Goal: Transaction & Acquisition: Purchase product/service

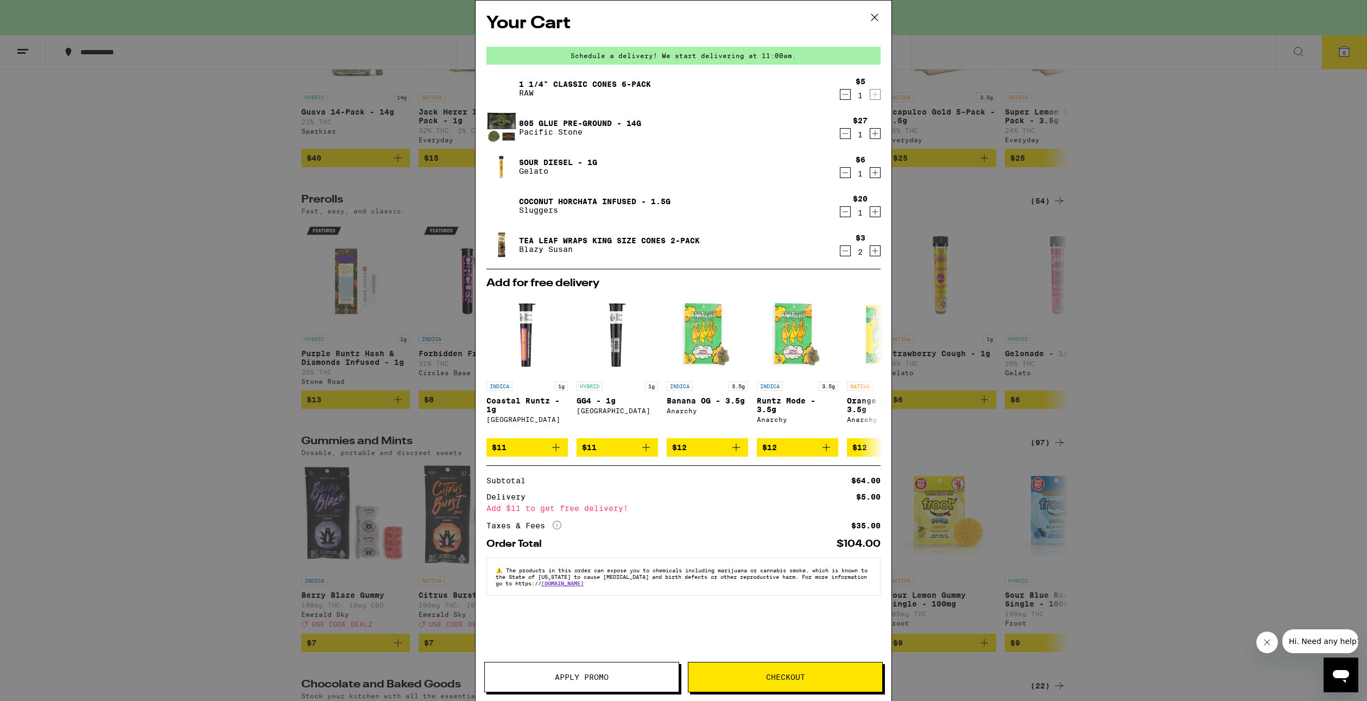
click at [449, 121] on div "Your Cart Schedule a delivery! We start delivering at 11:00am. 1 1/4" Classic C…" at bounding box center [683, 350] width 1367 height 701
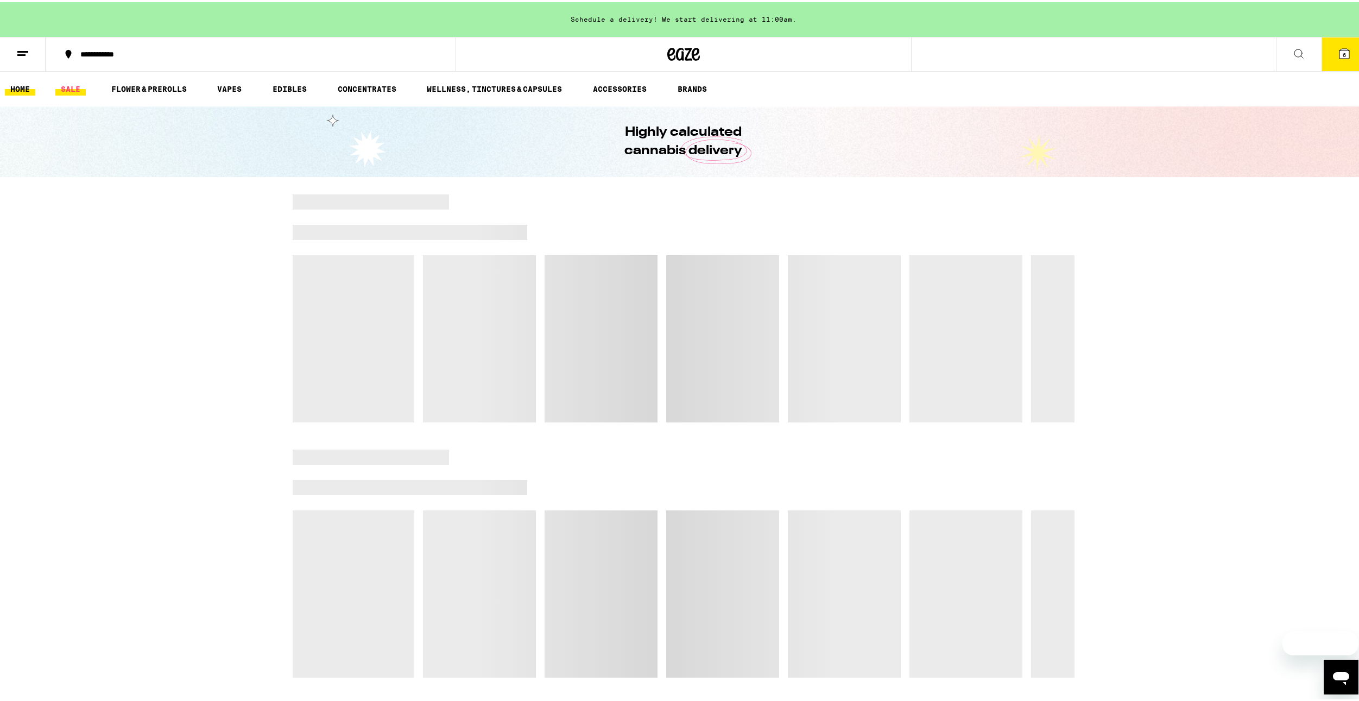
click at [66, 86] on link "SALE" at bounding box center [70, 86] width 30 height 13
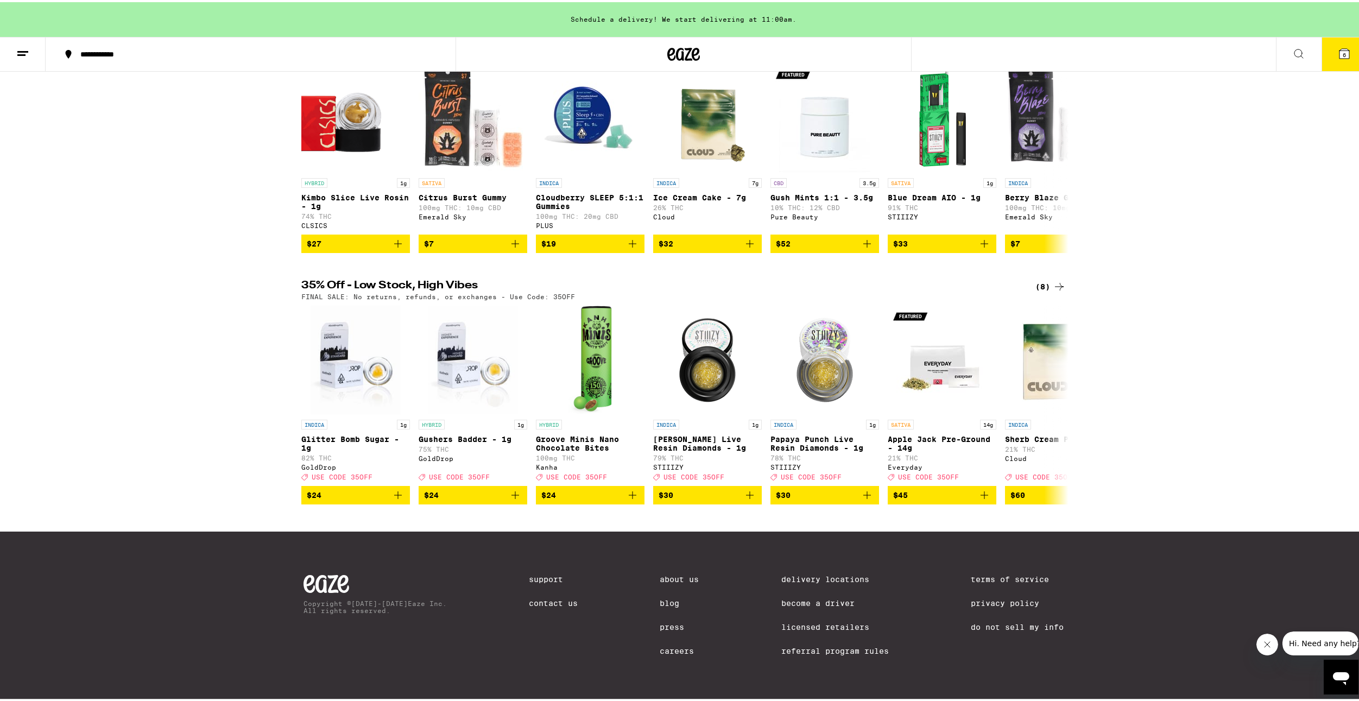
scroll to position [170, 0]
click at [1053, 397] on icon at bounding box center [1058, 402] width 13 height 13
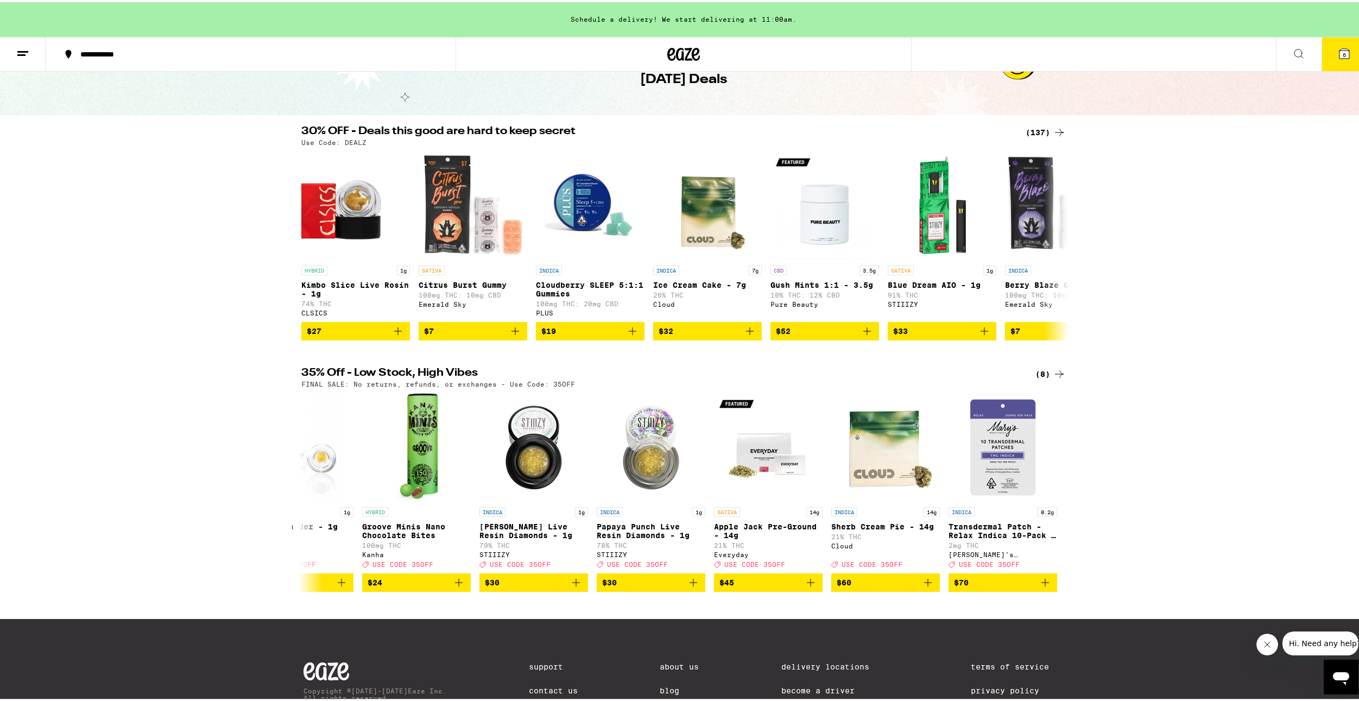
scroll to position [8, 0]
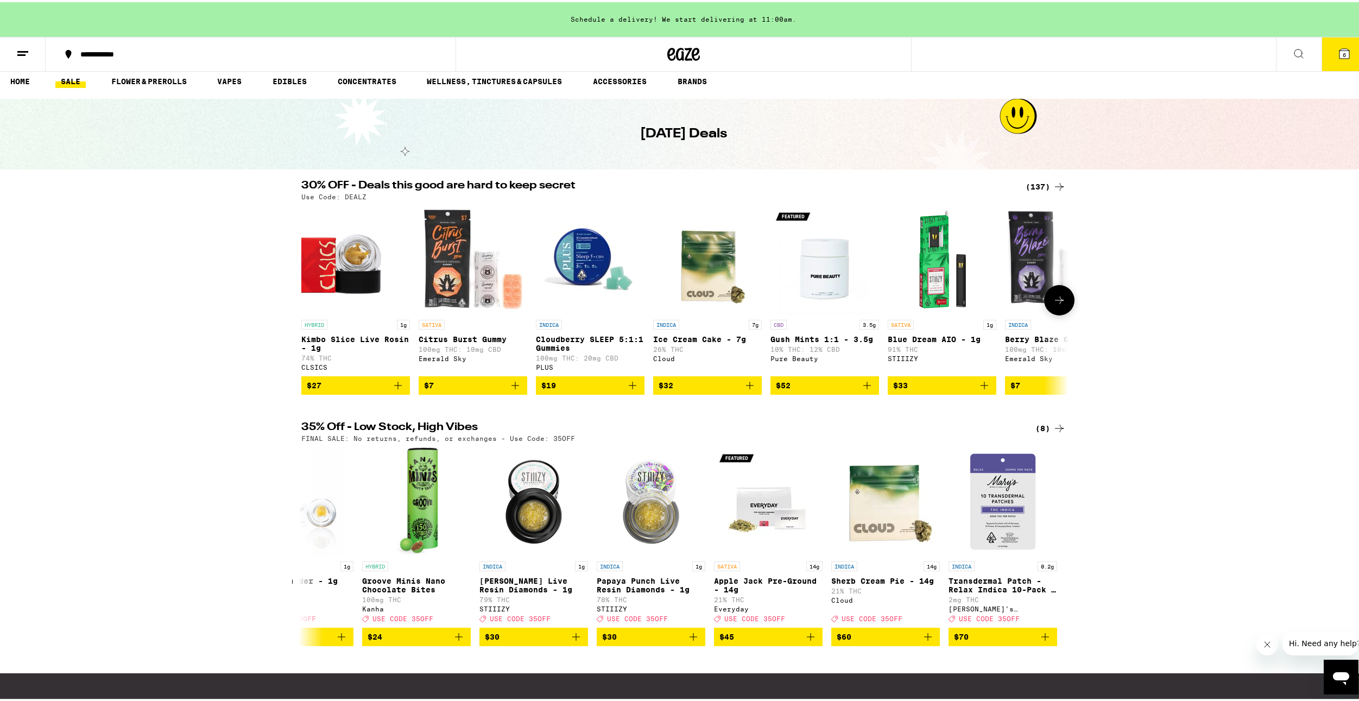
click at [1053, 298] on icon at bounding box center [1058, 297] width 13 height 13
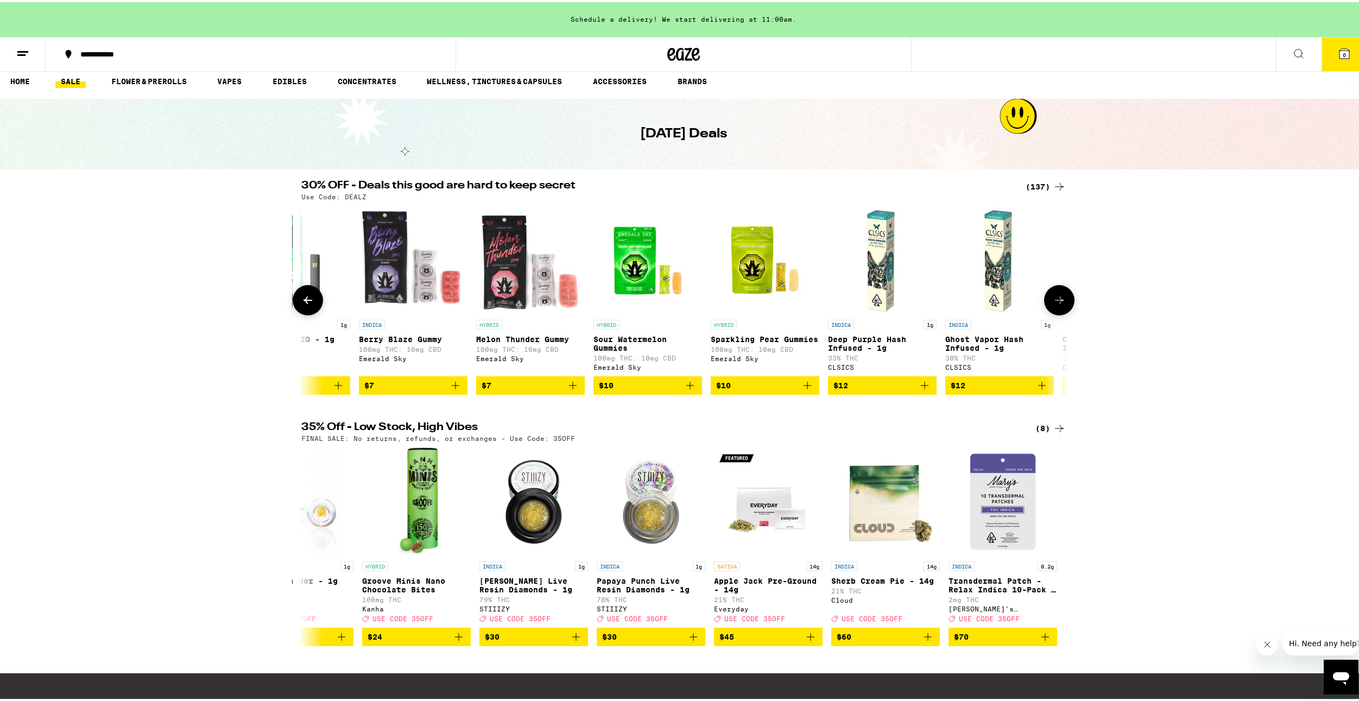
click at [1053, 298] on icon at bounding box center [1058, 297] width 13 height 13
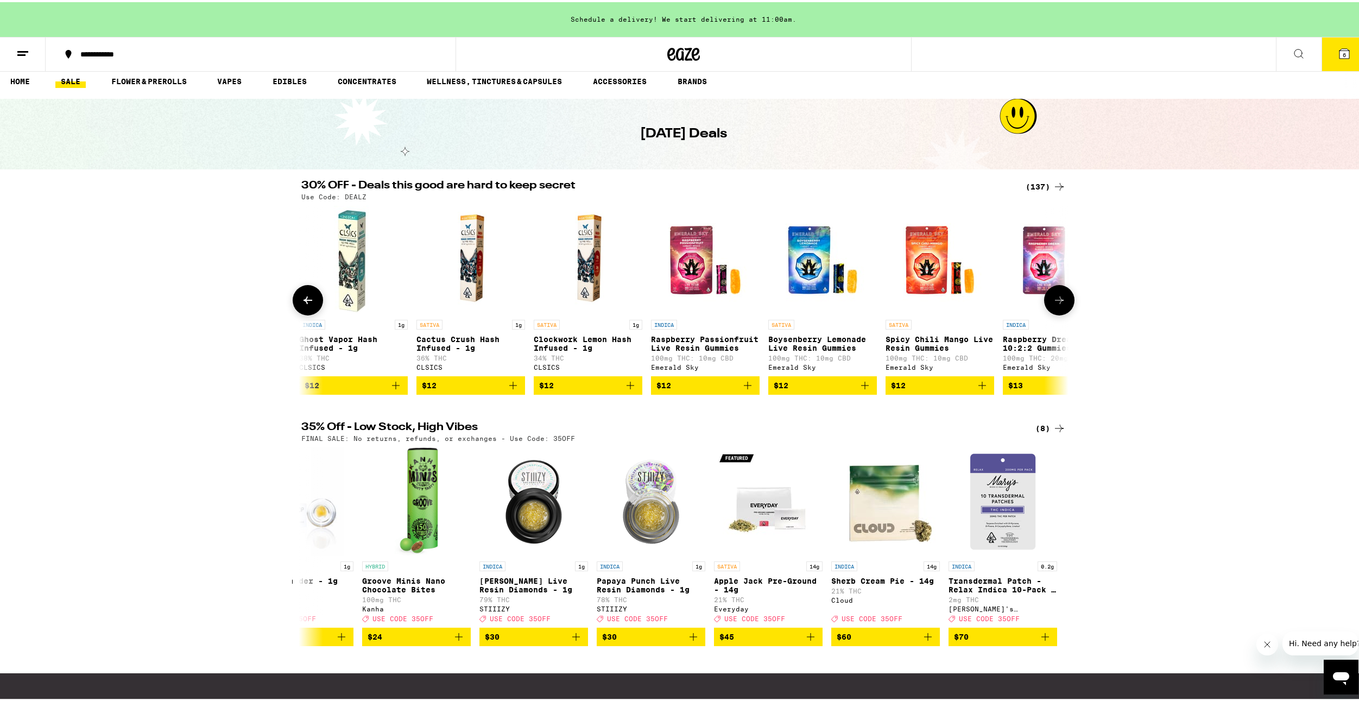
click at [1055, 299] on icon at bounding box center [1058, 297] width 13 height 13
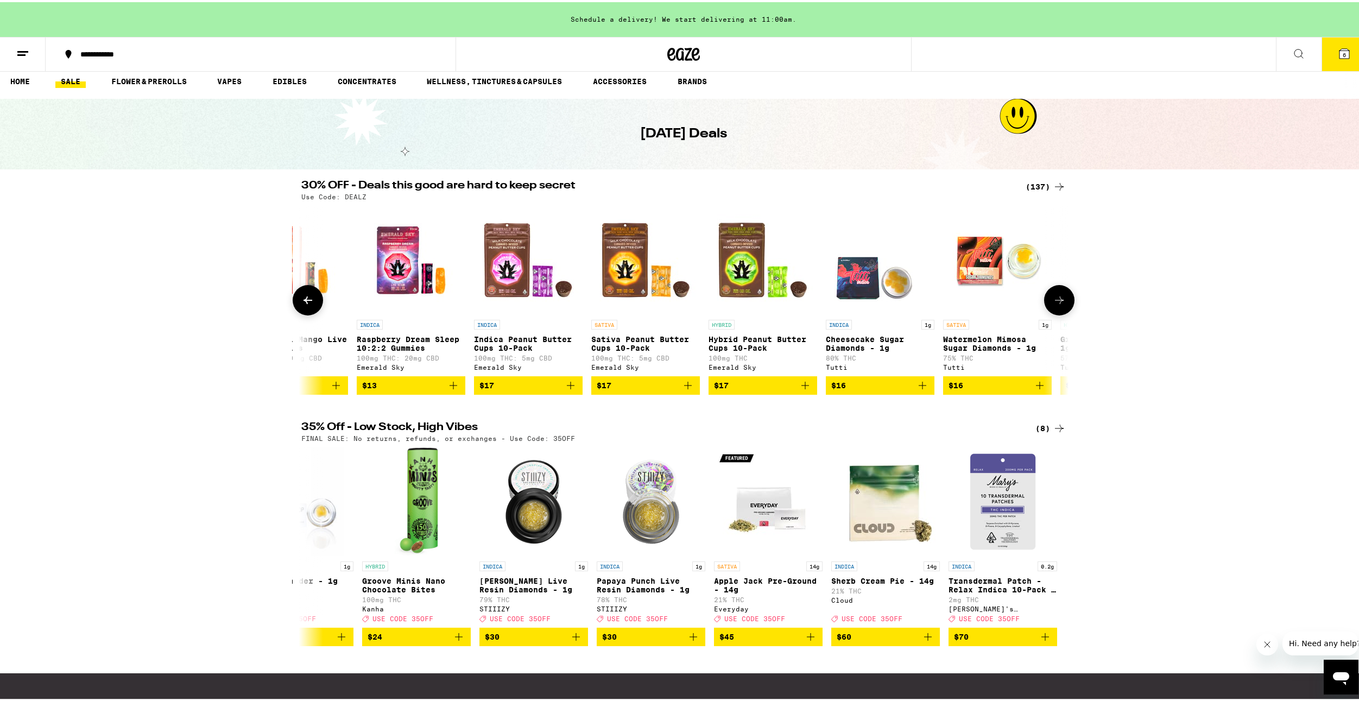
click at [1055, 299] on icon at bounding box center [1058, 297] width 13 height 13
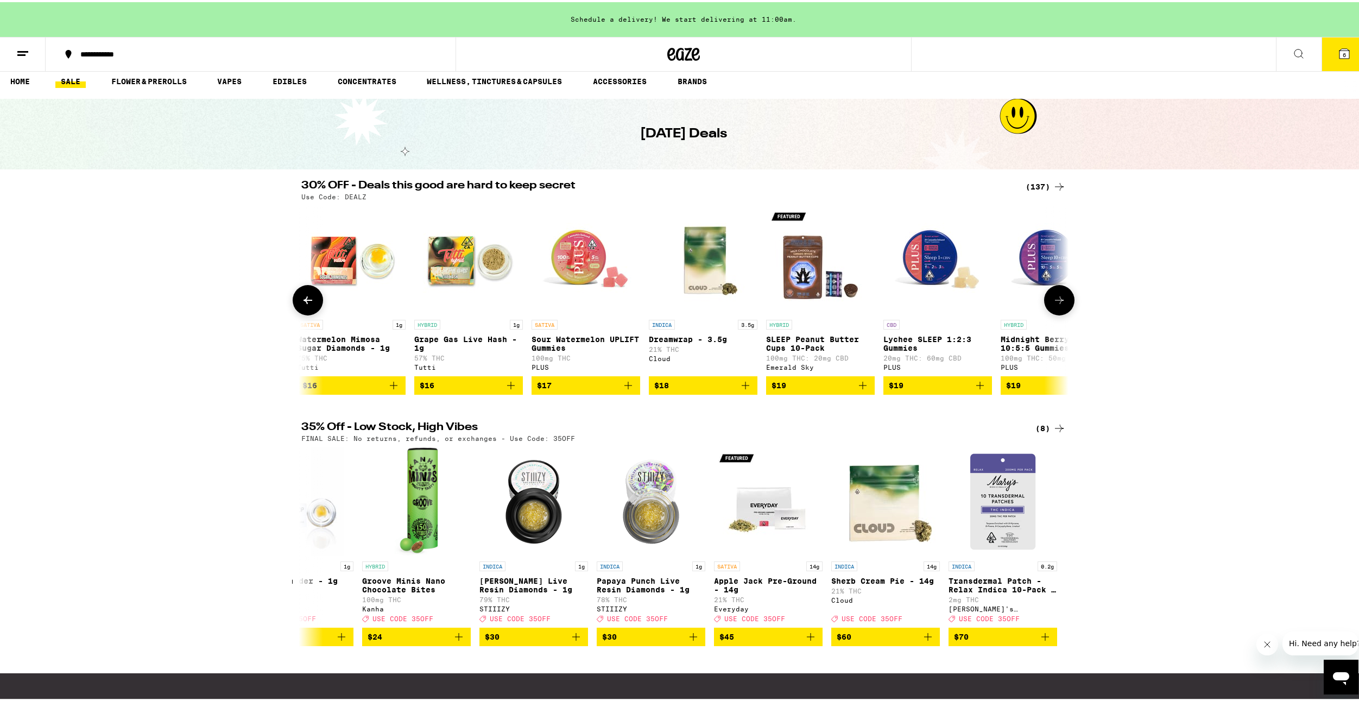
click at [1055, 299] on icon at bounding box center [1058, 297] width 13 height 13
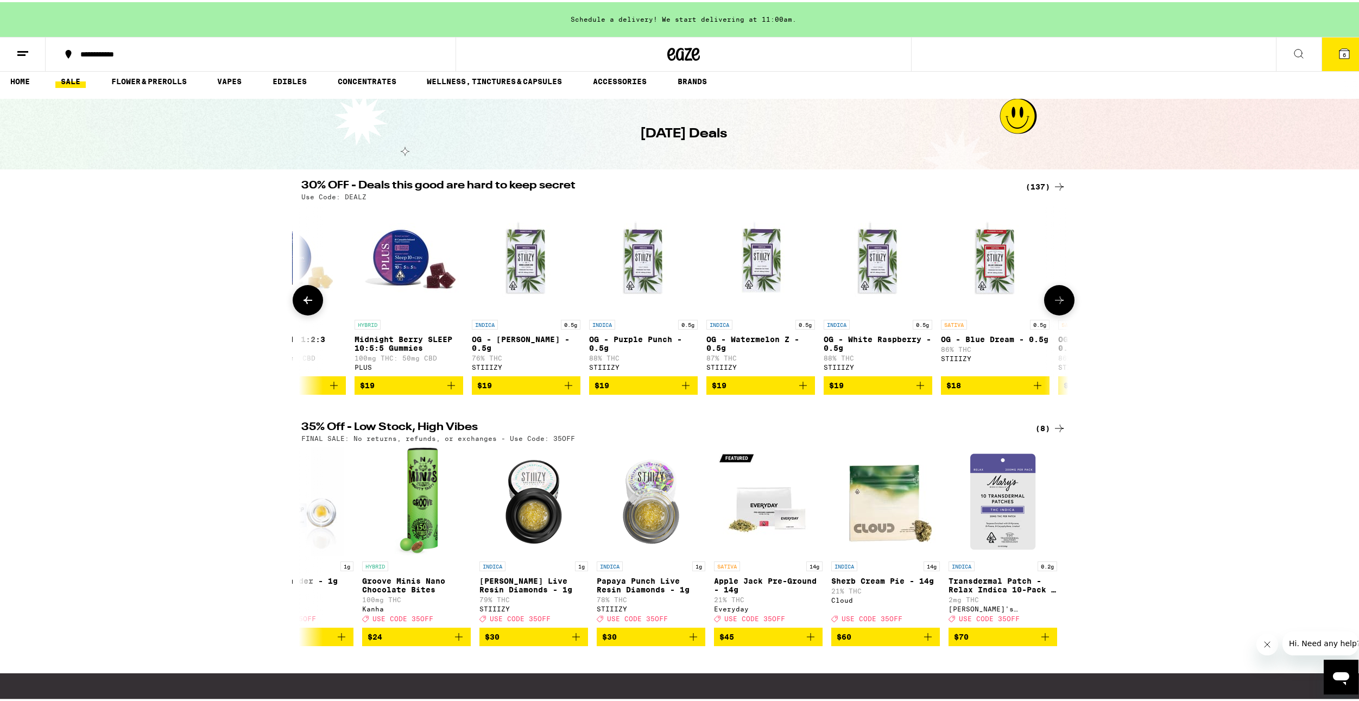
click at [1055, 299] on icon at bounding box center [1058, 297] width 13 height 13
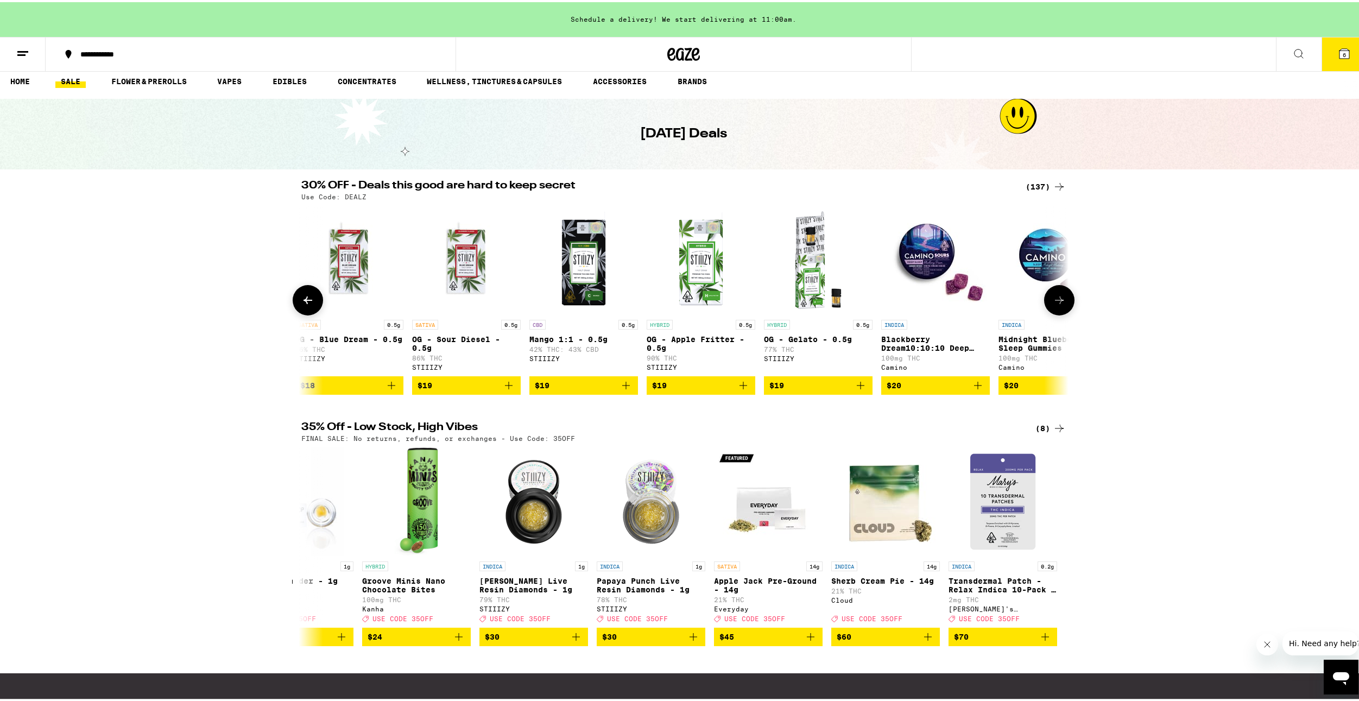
click at [1055, 299] on icon at bounding box center [1058, 297] width 13 height 13
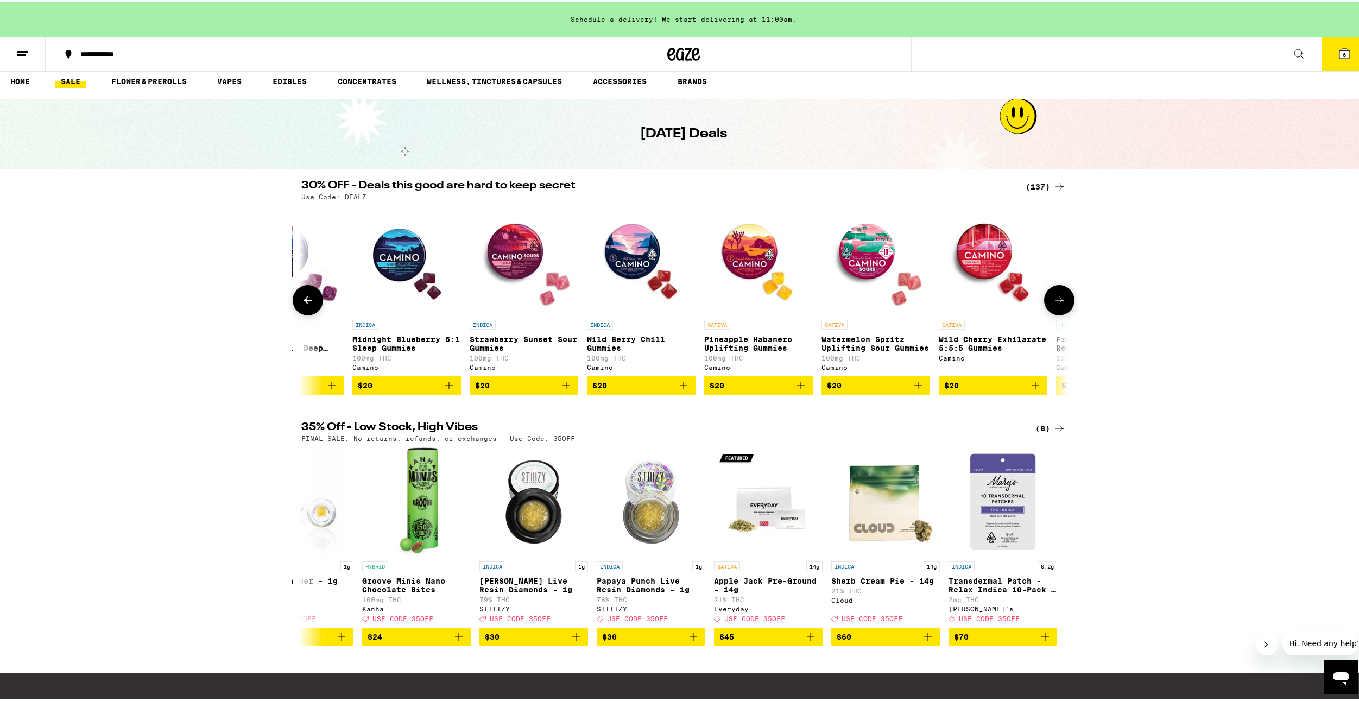
click at [1055, 299] on icon at bounding box center [1058, 297] width 13 height 13
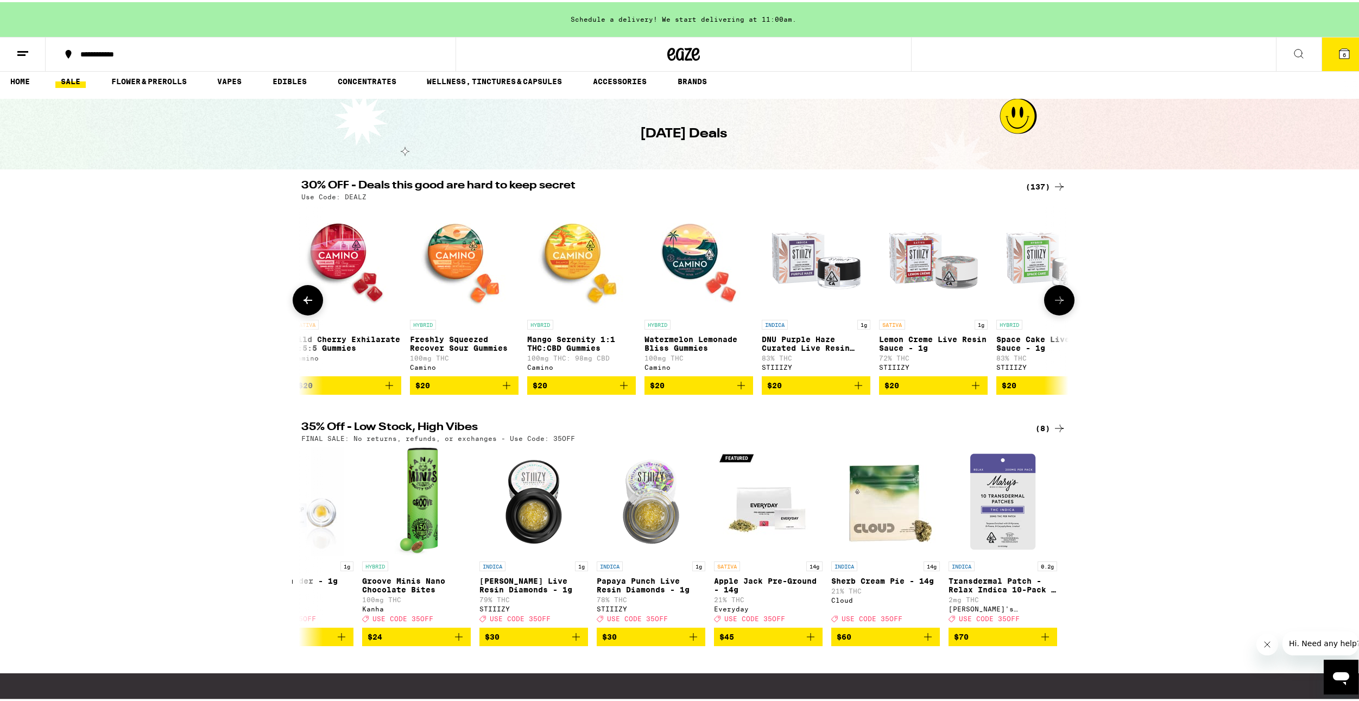
click at [1055, 299] on icon at bounding box center [1058, 297] width 13 height 13
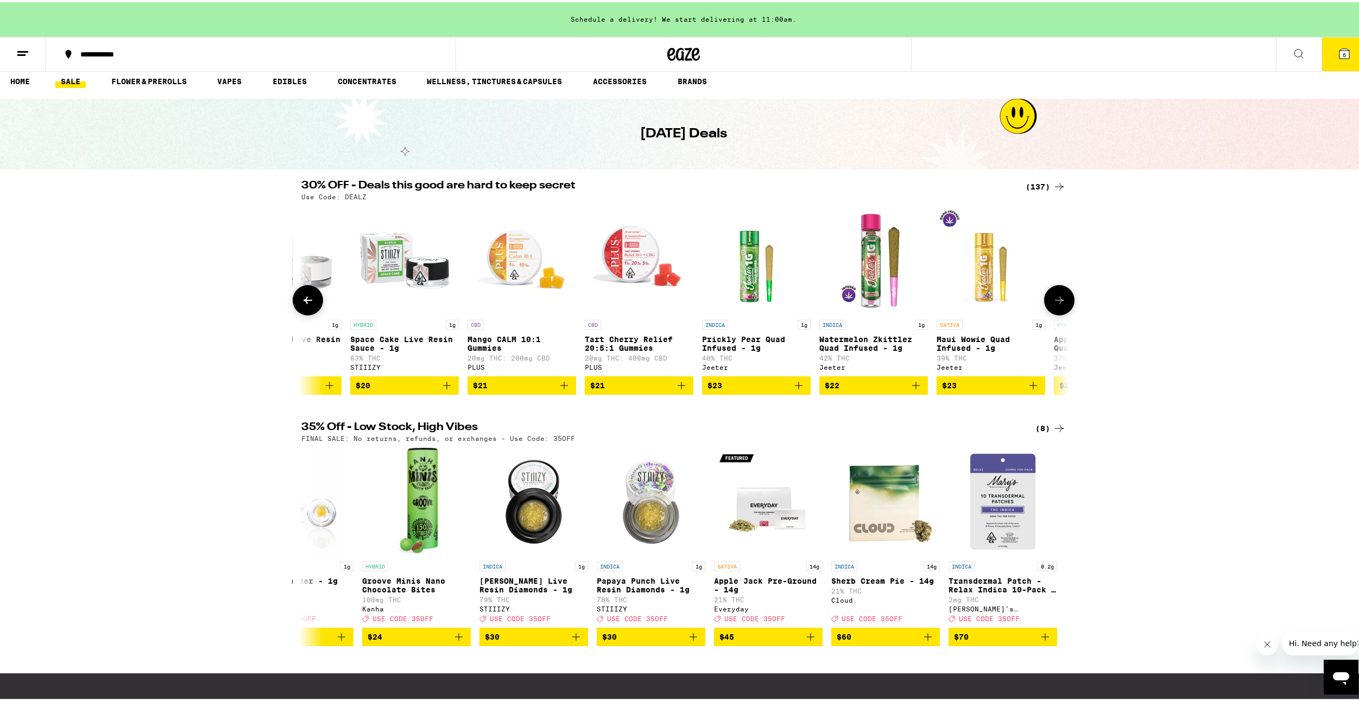
click at [1055, 299] on icon at bounding box center [1058, 297] width 13 height 13
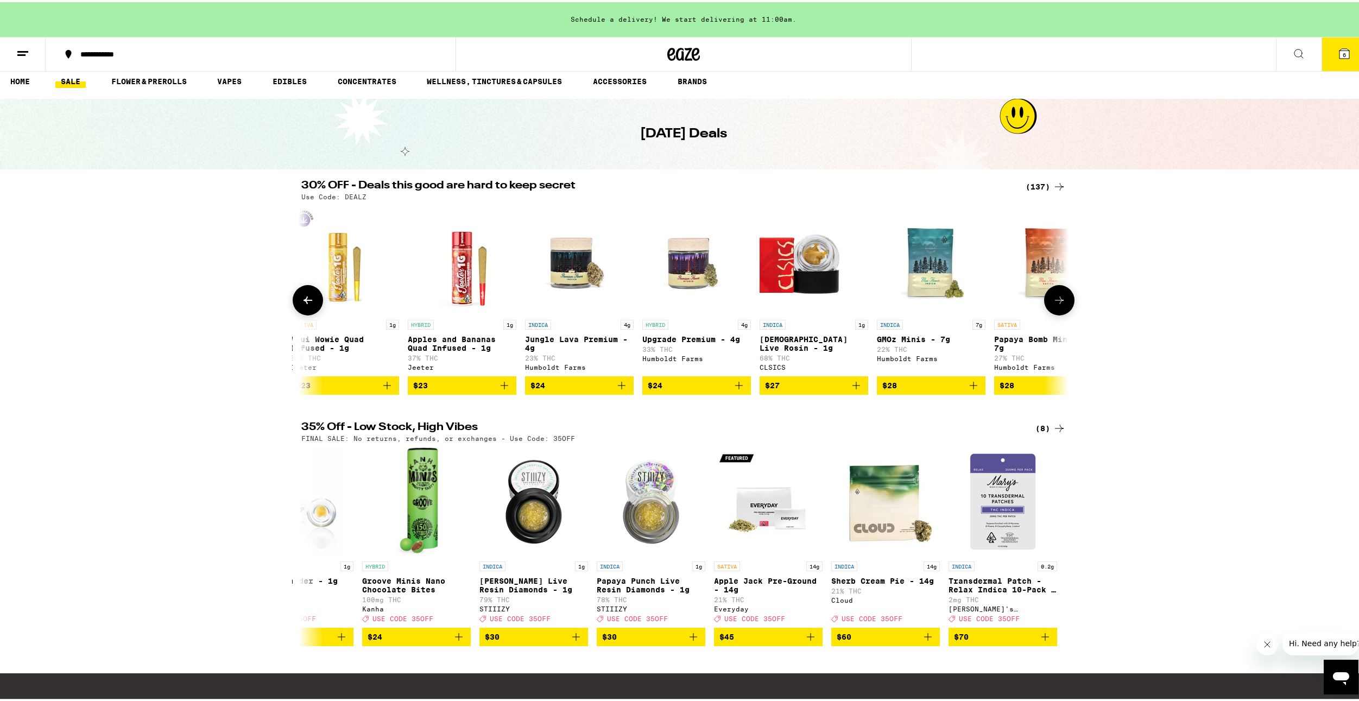
click at [1055, 299] on icon at bounding box center [1058, 297] width 13 height 13
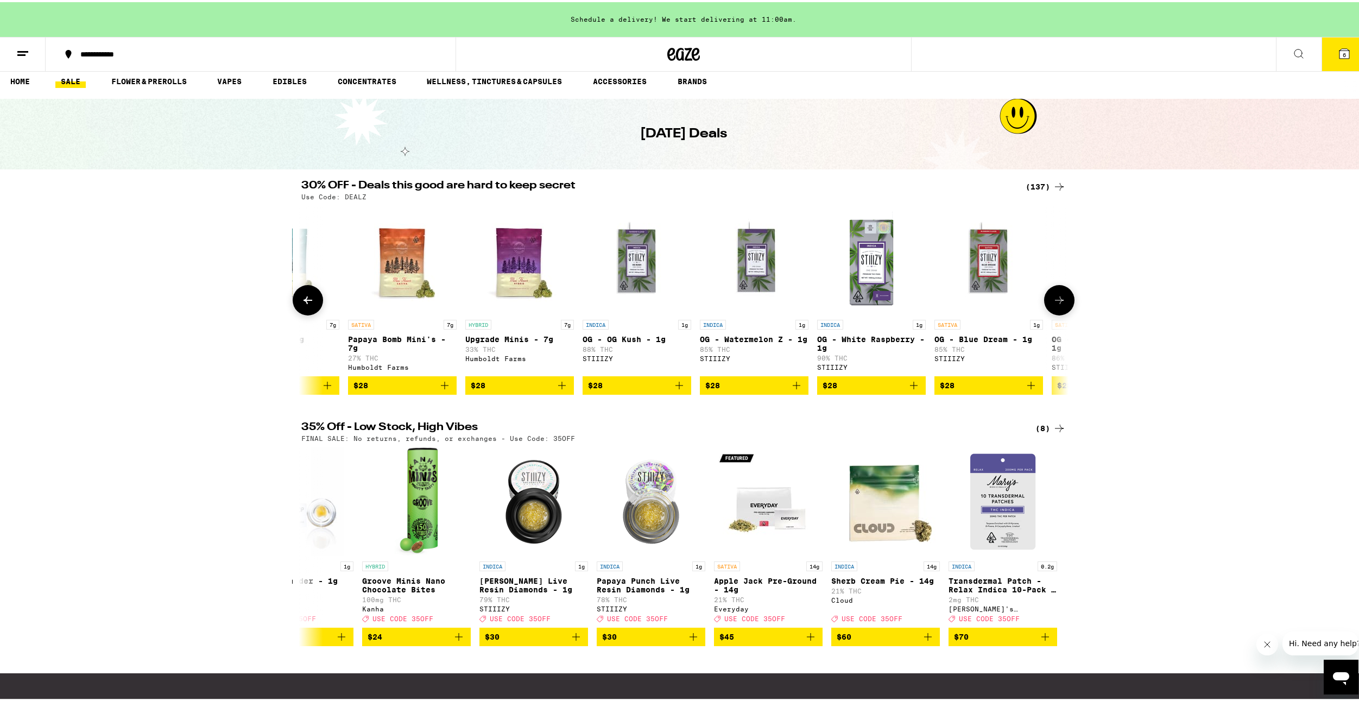
click at [1055, 299] on icon at bounding box center [1058, 297] width 13 height 13
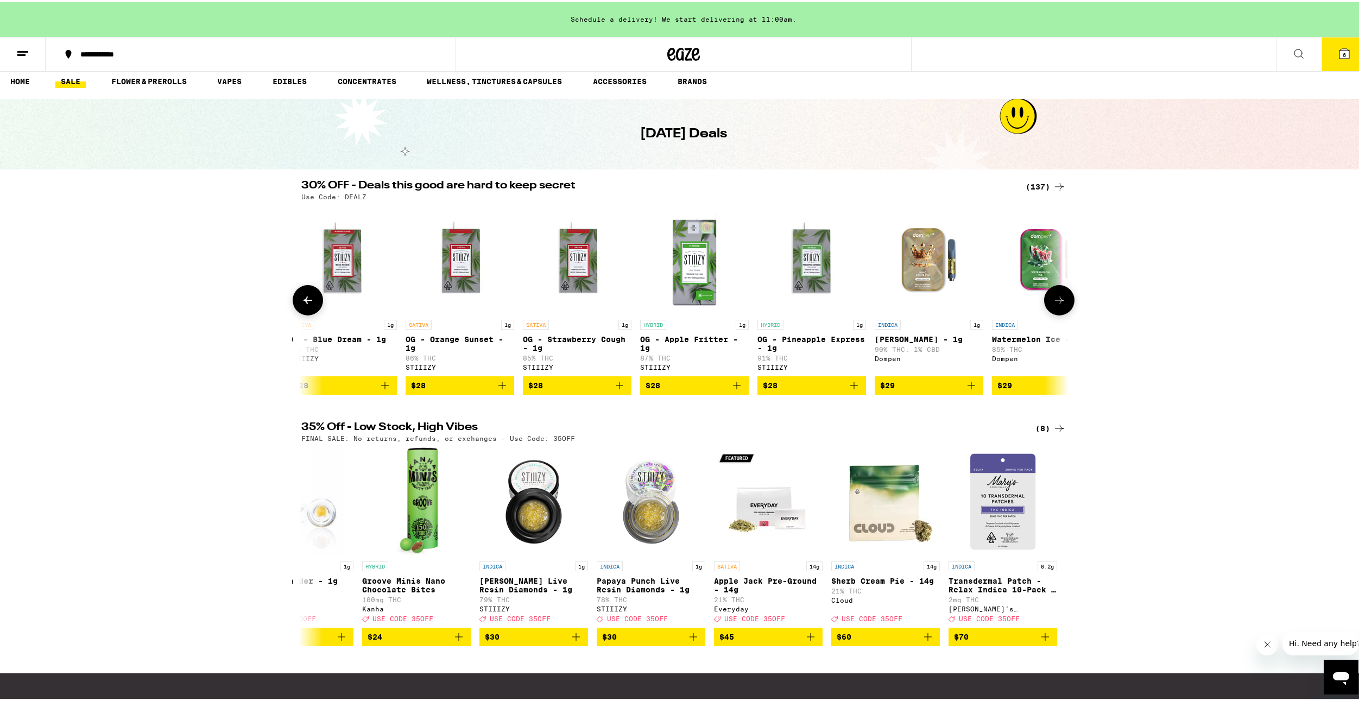
click at [1055, 299] on icon at bounding box center [1058, 297] width 13 height 13
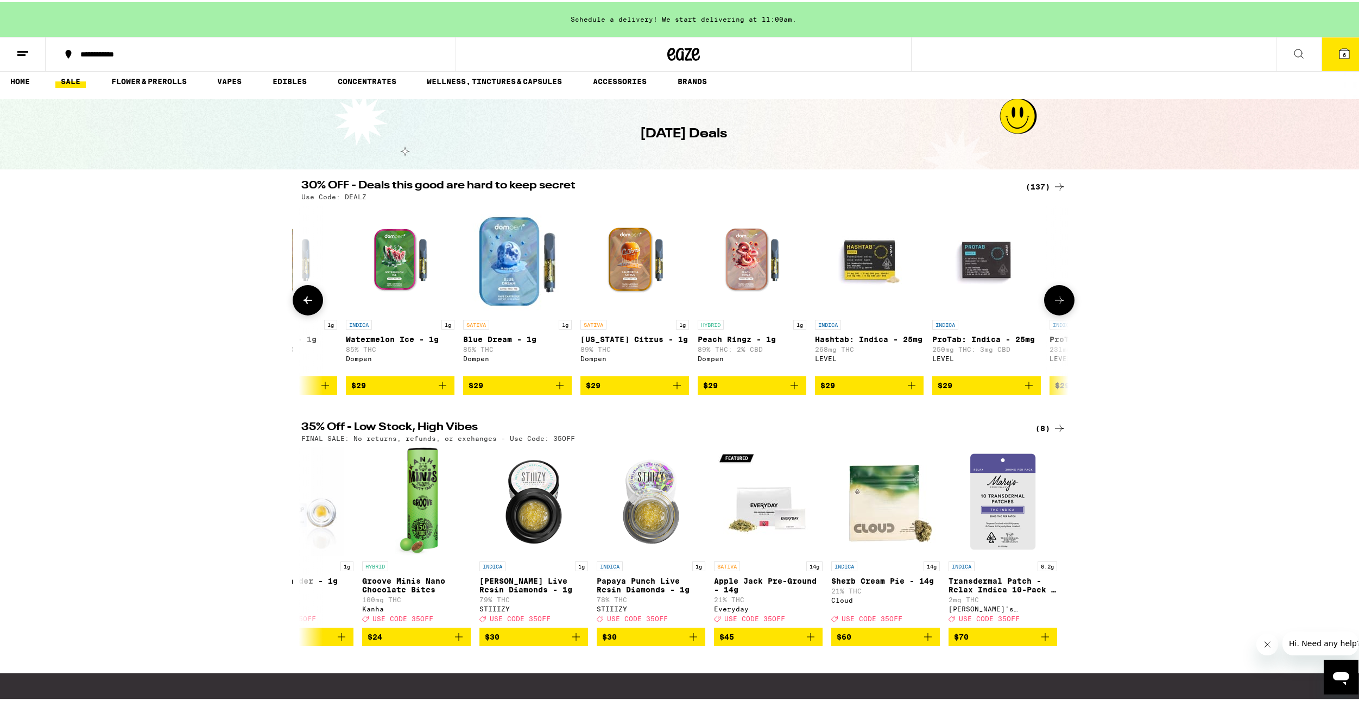
click at [1055, 299] on icon at bounding box center [1058, 297] width 13 height 13
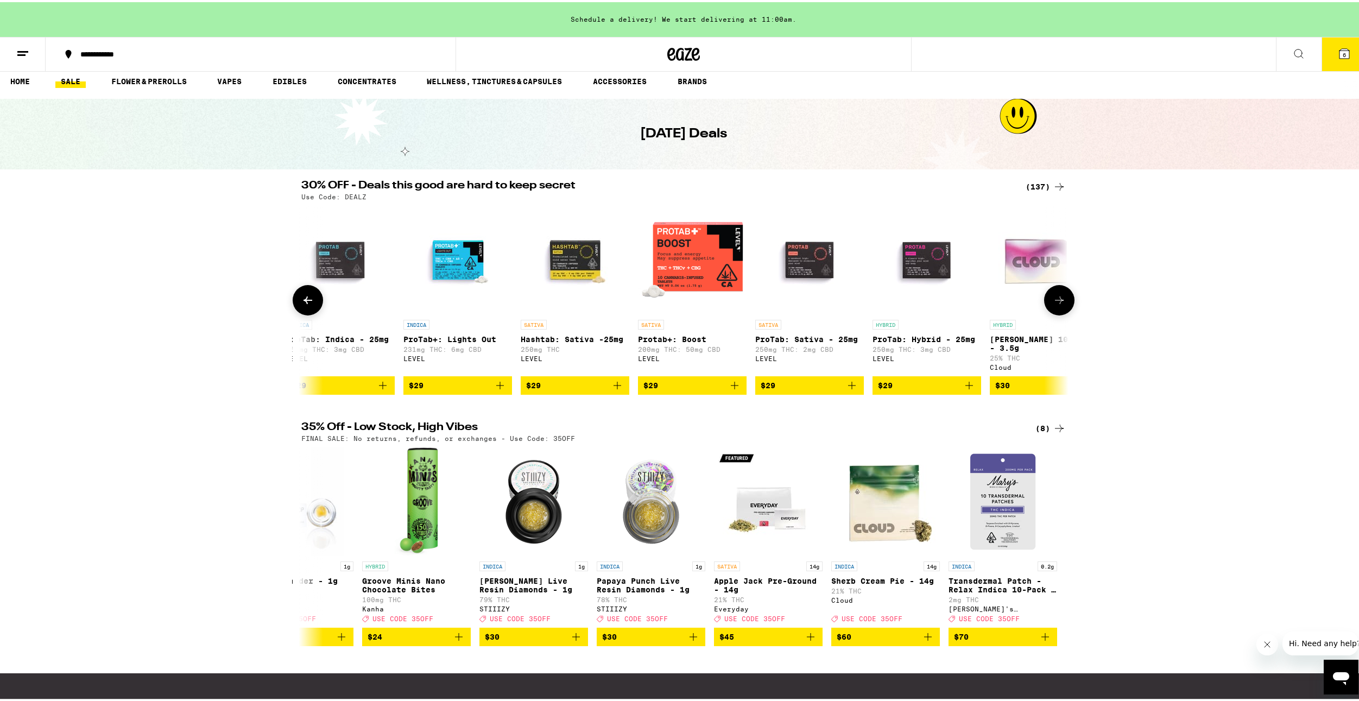
click at [1055, 299] on icon at bounding box center [1058, 297] width 13 height 13
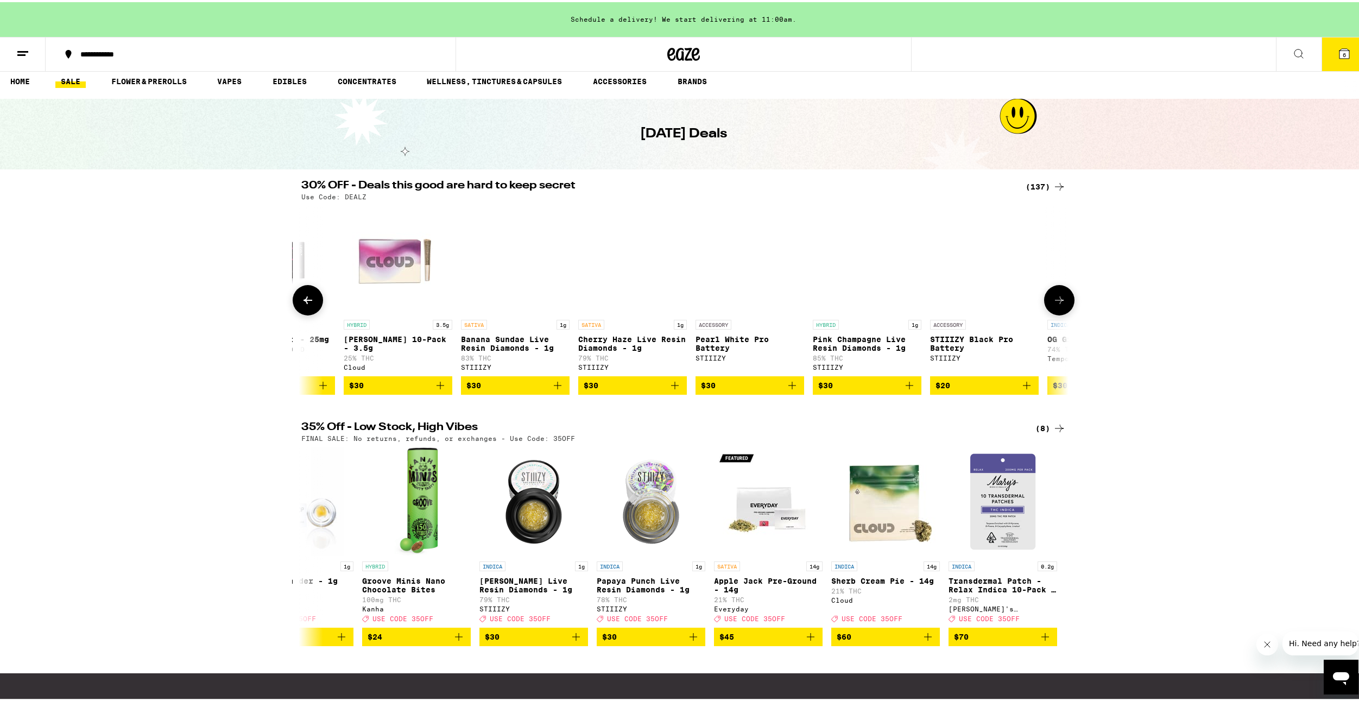
click at [1055, 299] on icon at bounding box center [1058, 297] width 13 height 13
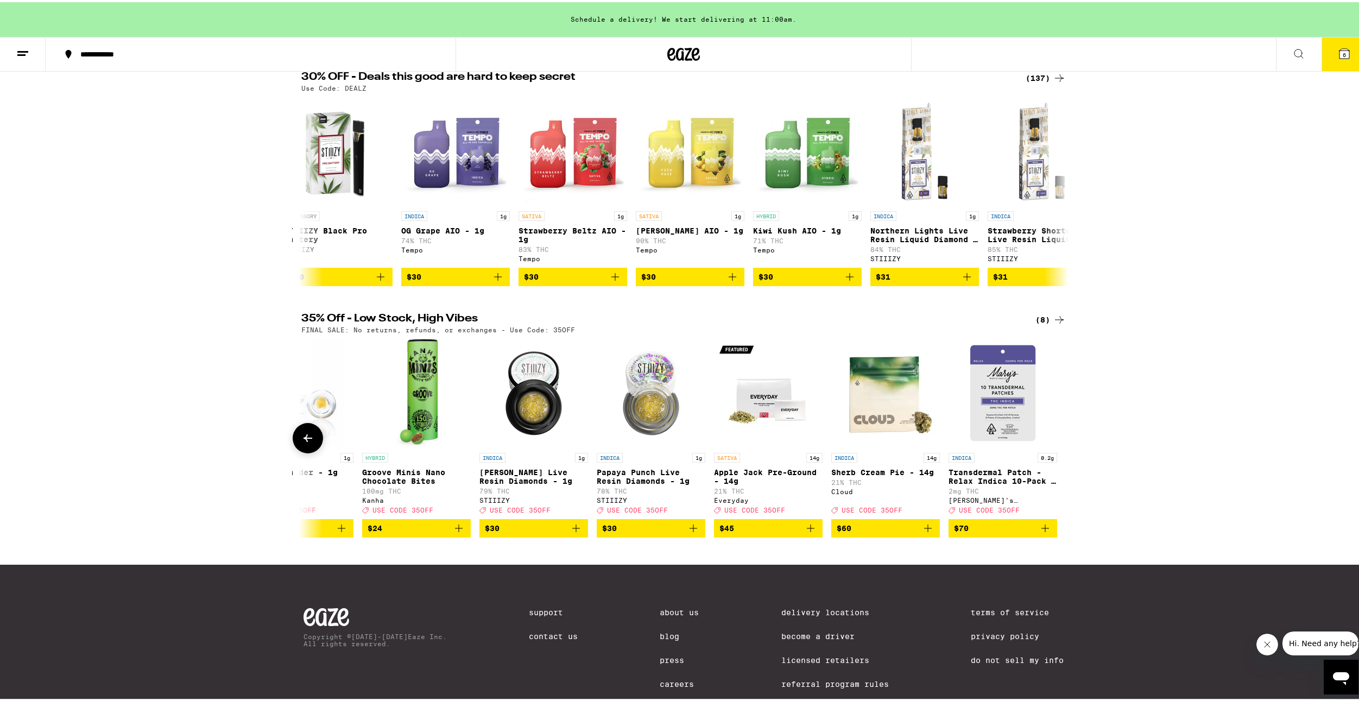
scroll to position [170, 0]
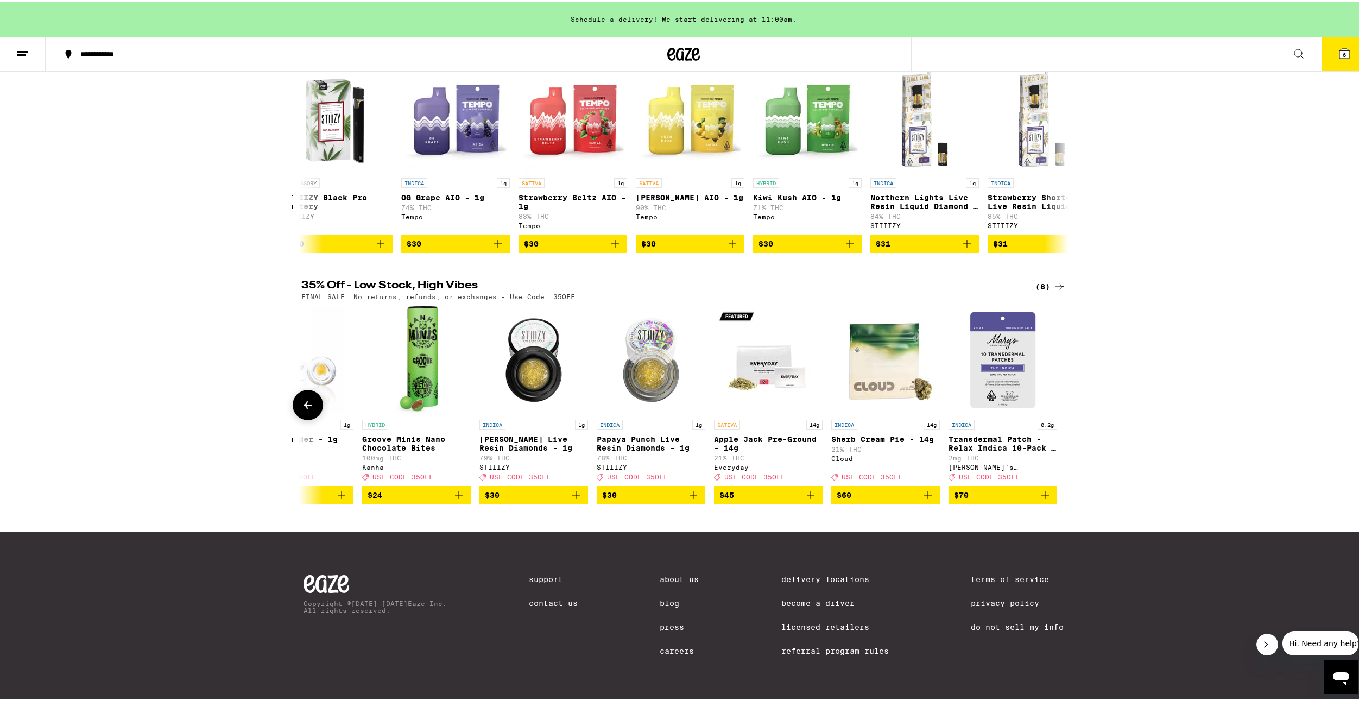
click at [301, 397] on icon at bounding box center [307, 402] width 13 height 13
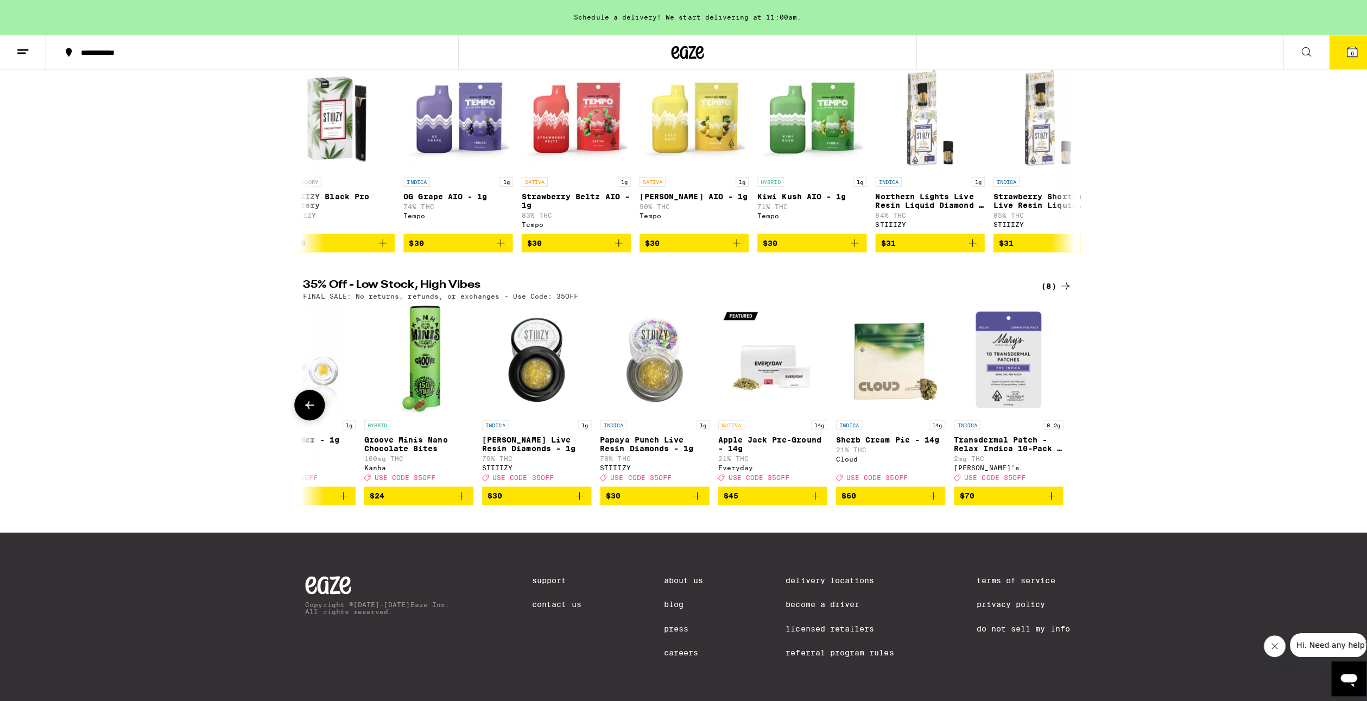
scroll to position [0, 0]
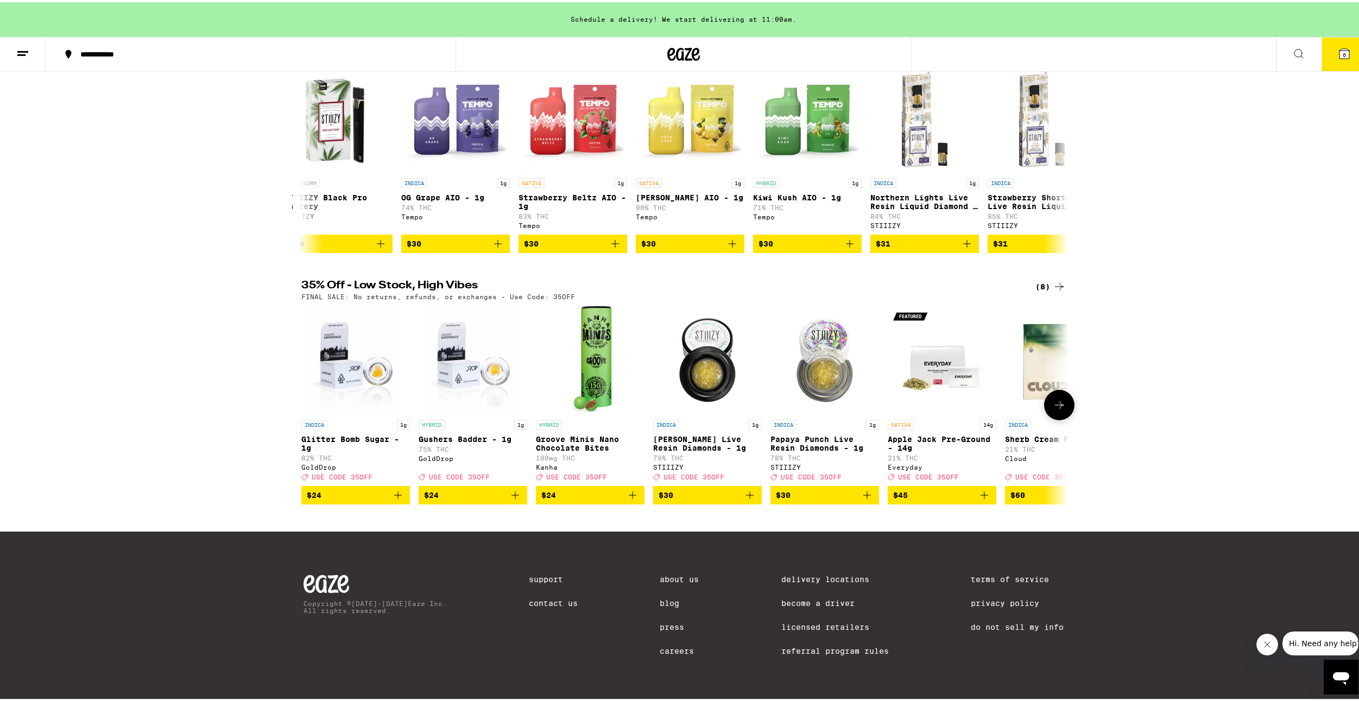
click at [302, 399] on div at bounding box center [308, 403] width 30 height 30
click at [441, 379] on img "Open page for Gushers Badder - 1g from GoldDrop" at bounding box center [473, 357] width 90 height 109
